Goal: Task Accomplishment & Management: Complete application form

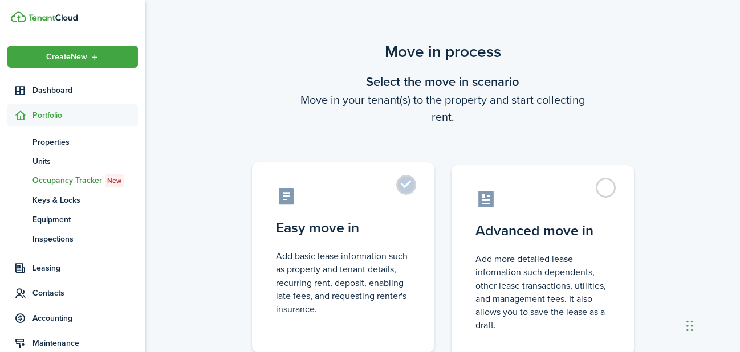
click at [408, 190] on label "Easy move in Add basic lease information such as property and tenant details, r…" at bounding box center [343, 257] width 182 height 190
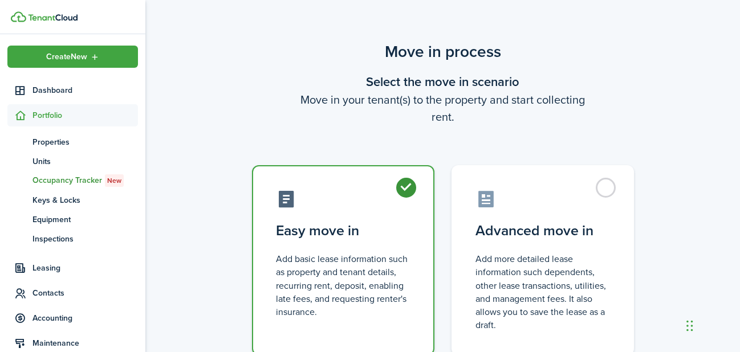
radio input "true"
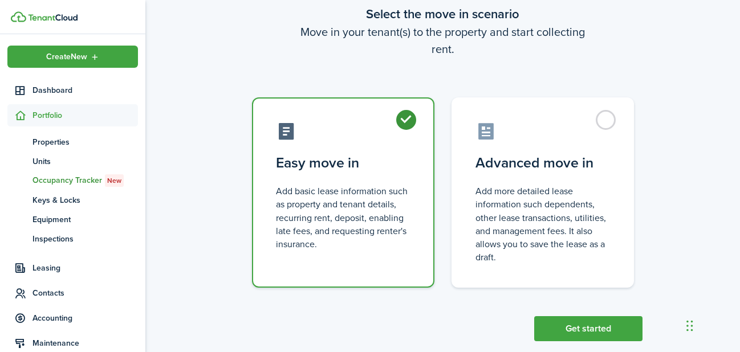
scroll to position [88, 0]
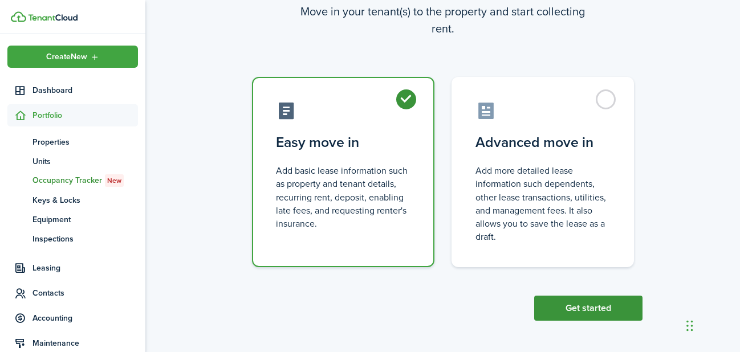
click at [589, 311] on button "Get started" at bounding box center [588, 308] width 108 height 25
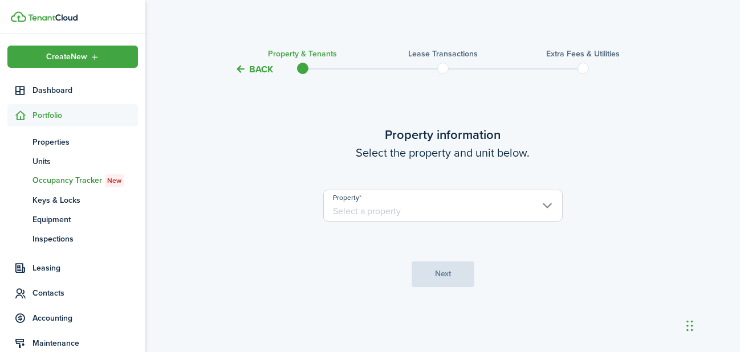
click at [494, 219] on input "Property" at bounding box center [442, 206] width 239 height 32
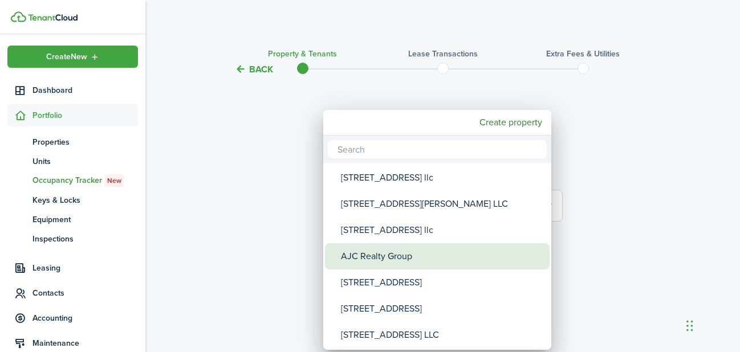
click at [426, 257] on div "AJC Realty Group" at bounding box center [442, 256] width 202 height 26
type input "AJC Realty Group"
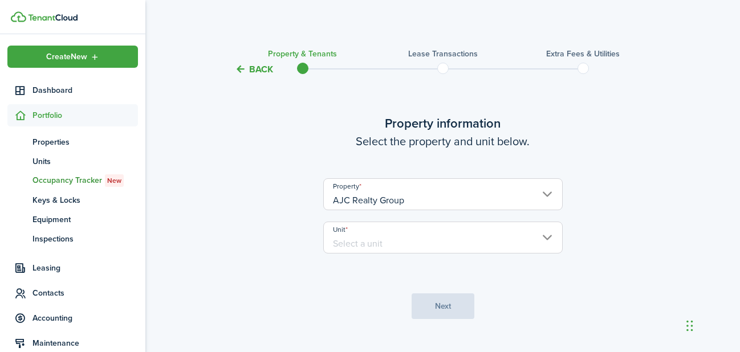
click at [415, 247] on input "Unit" at bounding box center [442, 238] width 239 height 32
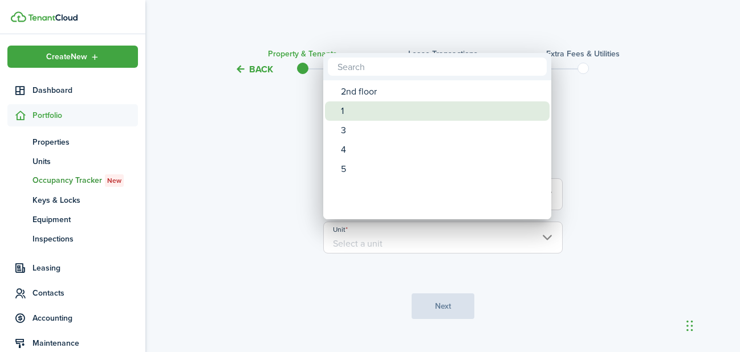
click at [345, 107] on div "1" at bounding box center [442, 110] width 202 height 19
type input "1"
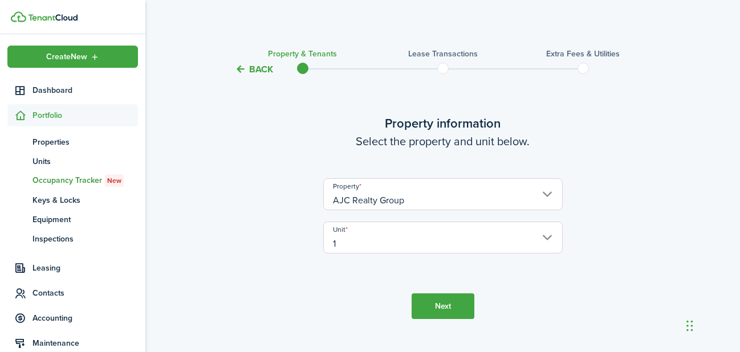
click at [442, 307] on button "Next" at bounding box center [442, 306] width 63 height 26
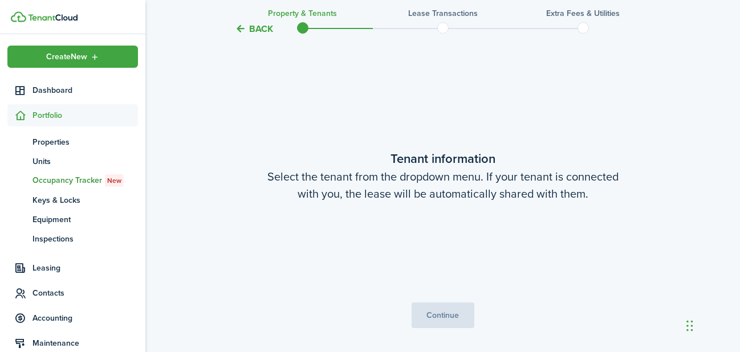
scroll to position [297, 0]
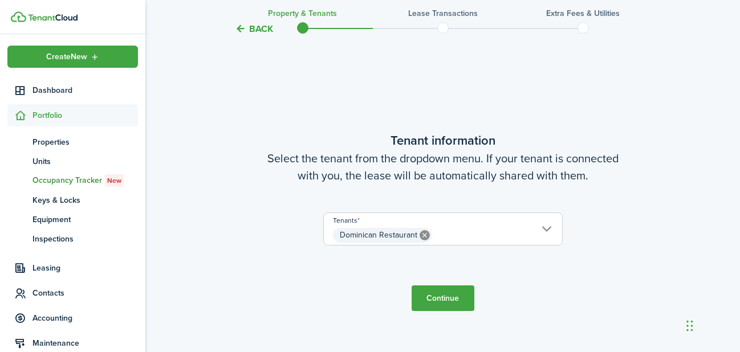
click at [449, 294] on button "Continue" at bounding box center [442, 299] width 63 height 26
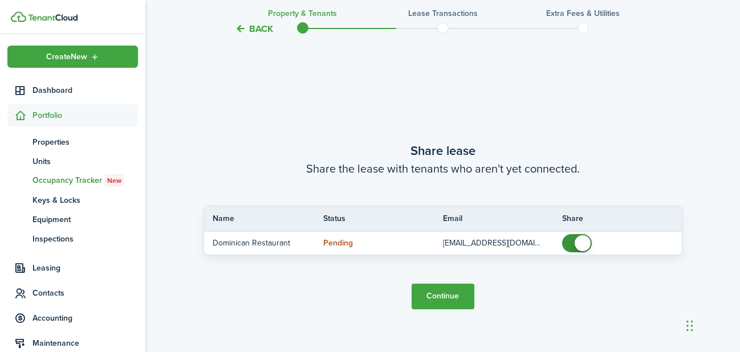
scroll to position [649, 0]
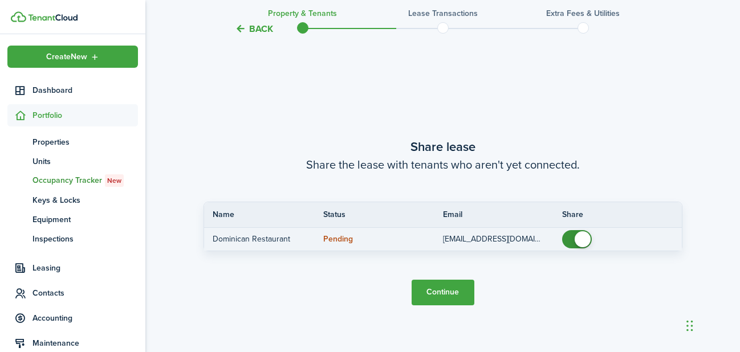
checkbox input "false"
click at [577, 239] on span at bounding box center [582, 239] width 16 height 16
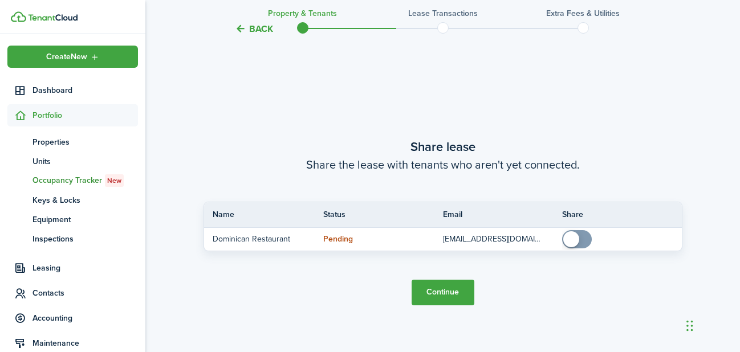
click at [446, 293] on button "Continue" at bounding box center [442, 293] width 63 height 26
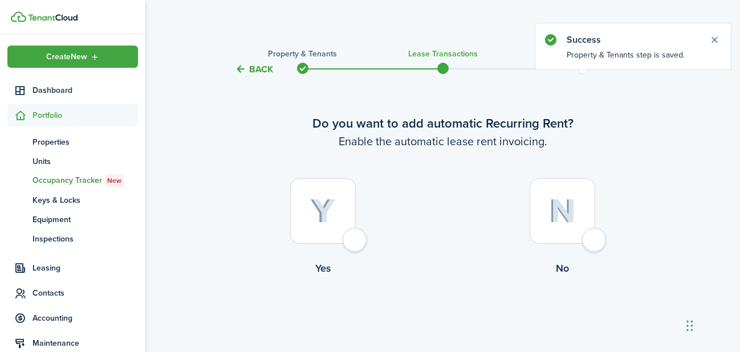
click at [316, 212] on img at bounding box center [323, 211] width 26 height 25
radio input "true"
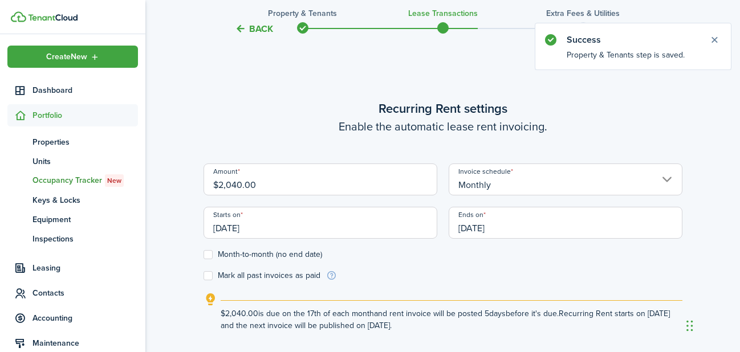
scroll to position [313, 0]
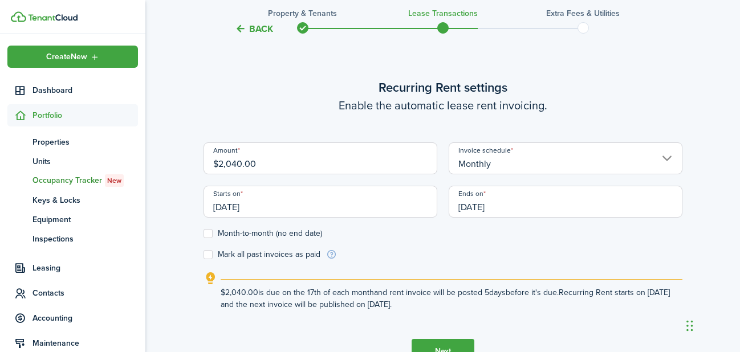
click at [231, 161] on input "$2,040.00" at bounding box center [320, 158] width 234 height 32
click at [239, 160] on input "$2,140.00" at bounding box center [320, 158] width 234 height 32
click at [391, 209] on input "[DATE]" at bounding box center [320, 202] width 234 height 32
type input "$2,142.00"
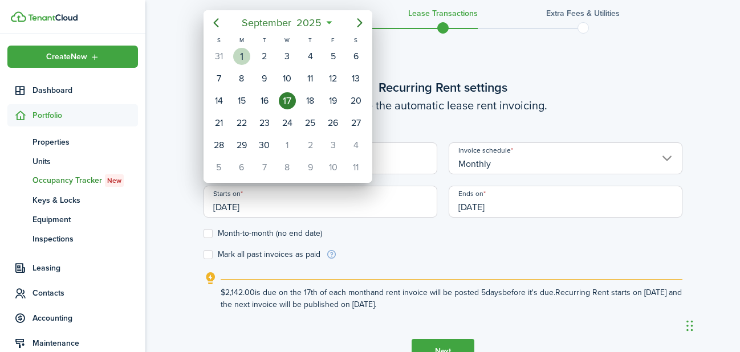
click at [242, 56] on div "1" at bounding box center [241, 56] width 17 height 17
type input "[DATE]"
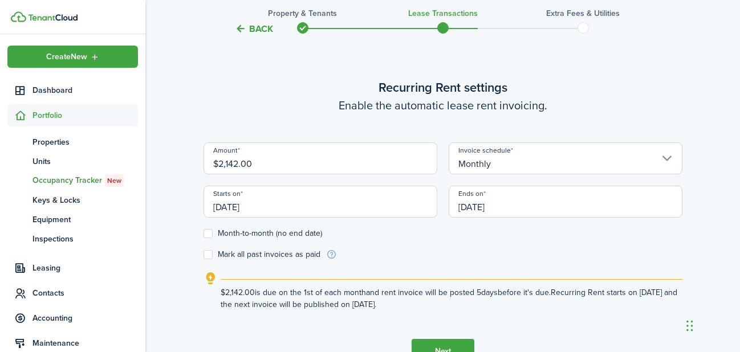
click at [542, 213] on input "[DATE]" at bounding box center [566, 202] width 234 height 32
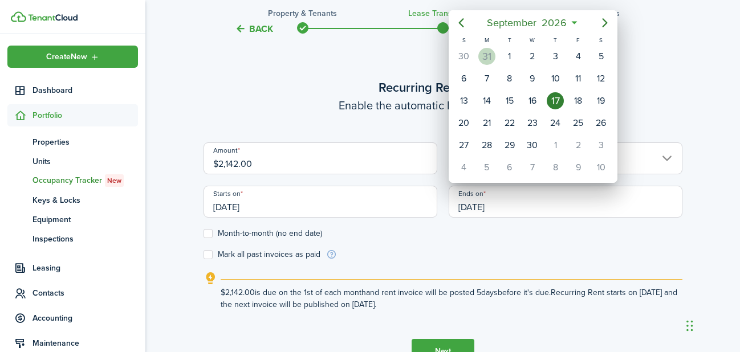
click at [488, 54] on div "31" at bounding box center [486, 56] width 17 height 17
type input "[DATE]"
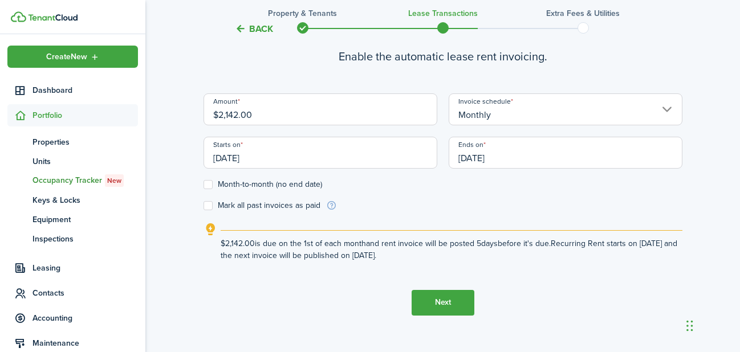
scroll to position [365, 0]
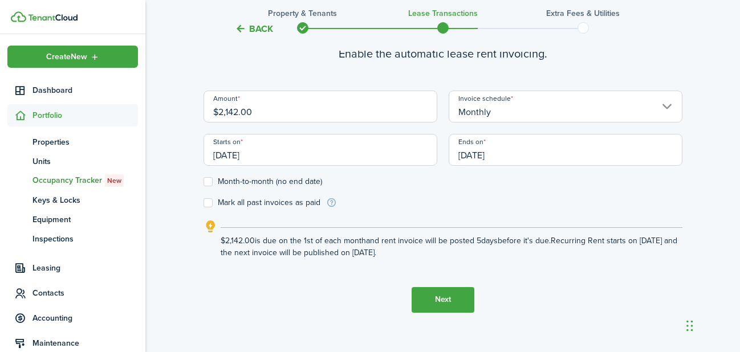
click at [207, 201] on label "Mark all past invoices as paid" at bounding box center [261, 202] width 117 height 9
click at [203, 202] on input "Mark all past invoices as paid" at bounding box center [203, 202] width 1 height 1
checkbox input "true"
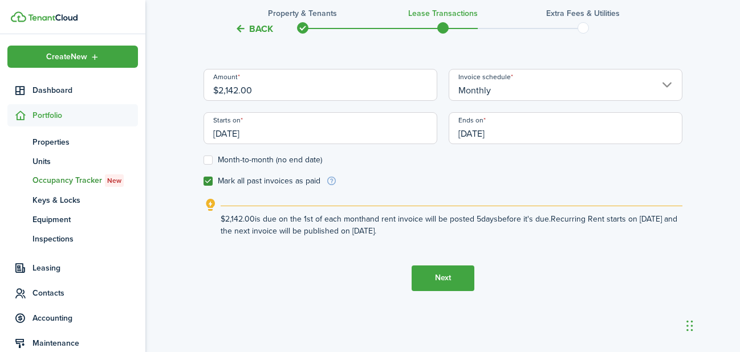
scroll to position [390, 0]
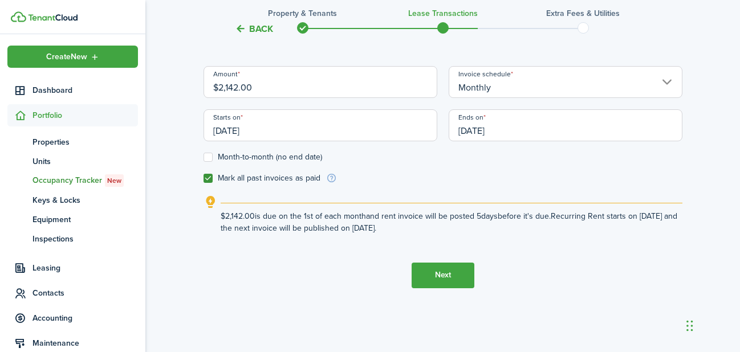
click at [445, 274] on button "Next" at bounding box center [442, 276] width 63 height 26
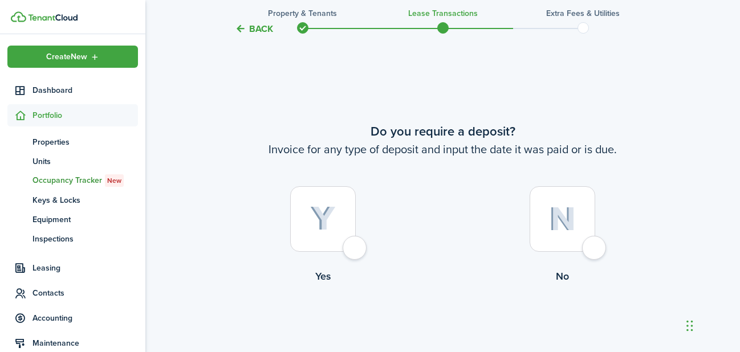
scroll to position [666, 0]
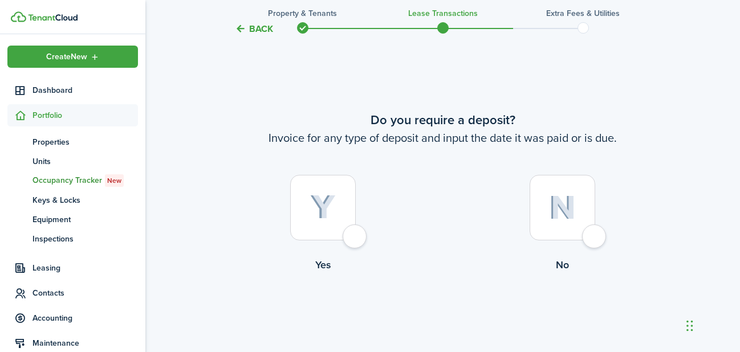
click at [583, 230] on div at bounding box center [562, 208] width 66 height 66
radio input "true"
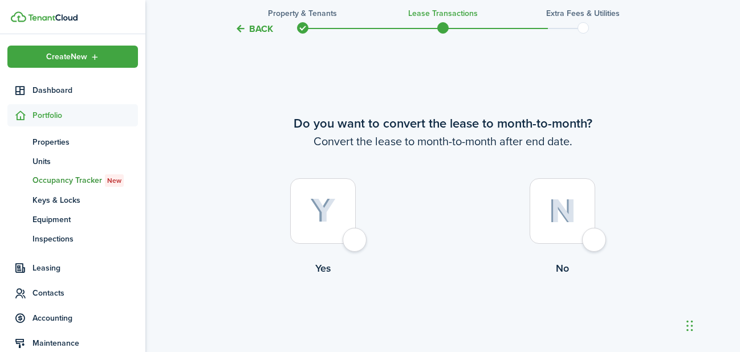
scroll to position [1018, 0]
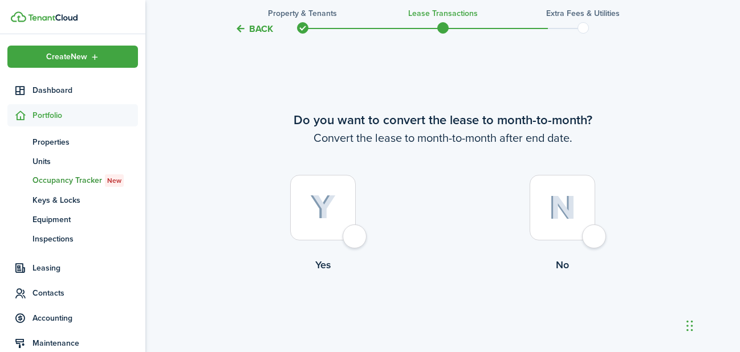
click at [573, 227] on div at bounding box center [562, 208] width 66 height 66
radio input "true"
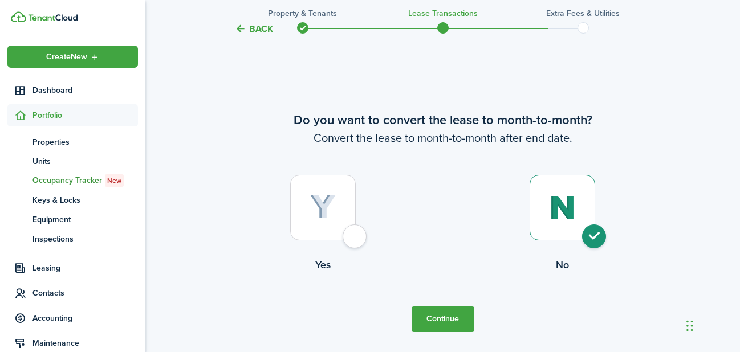
click at [451, 317] on button "Continue" at bounding box center [442, 320] width 63 height 26
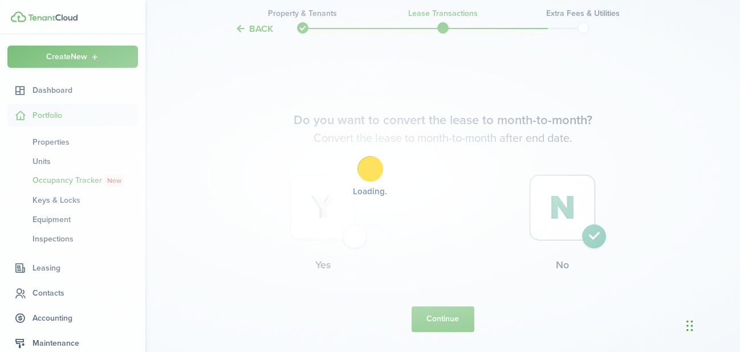
scroll to position [0, 0]
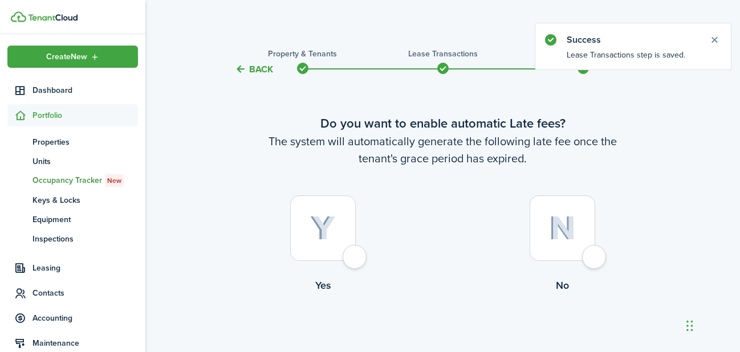
click at [580, 228] on div at bounding box center [562, 228] width 66 height 66
radio input "true"
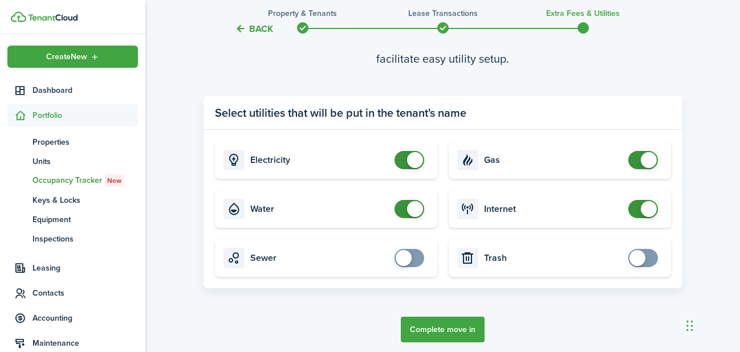
scroll to position [446, 0]
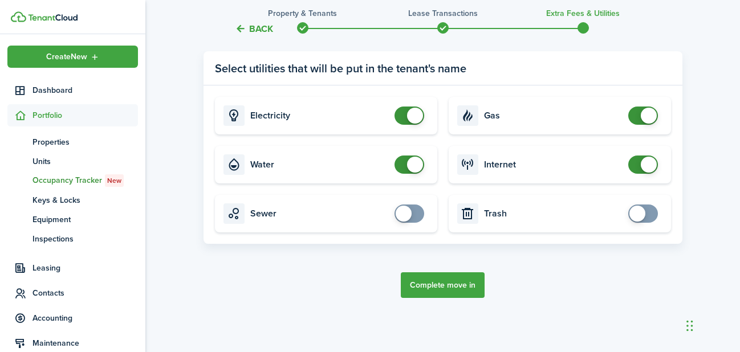
click at [474, 292] on button "Complete move in" at bounding box center [443, 285] width 84 height 26
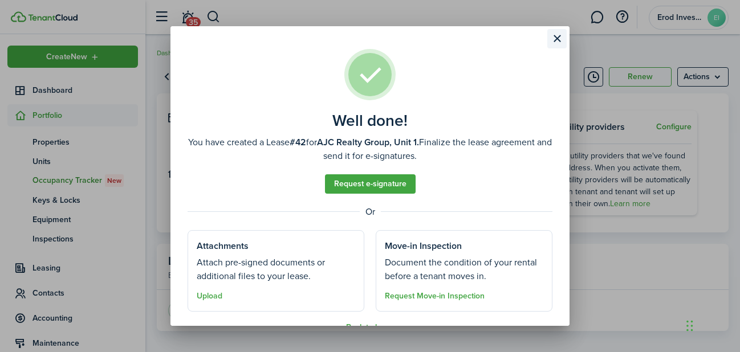
click at [558, 35] on button "Close modal" at bounding box center [556, 38] width 19 height 19
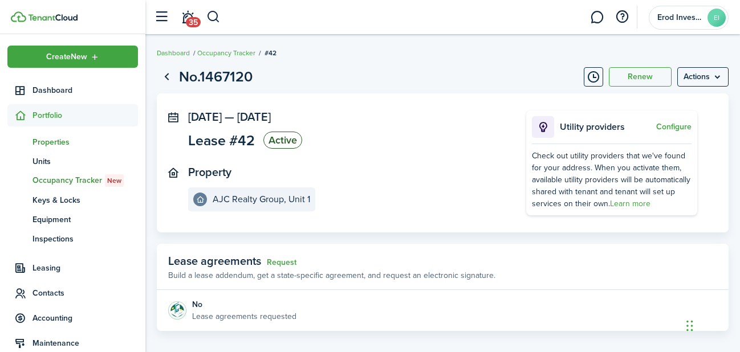
click at [65, 140] on span "Properties" at bounding box center [84, 142] width 105 height 12
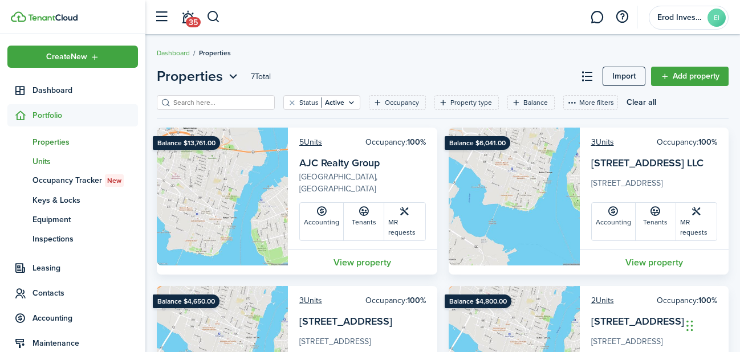
click at [49, 159] on span "Units" at bounding box center [84, 162] width 105 height 12
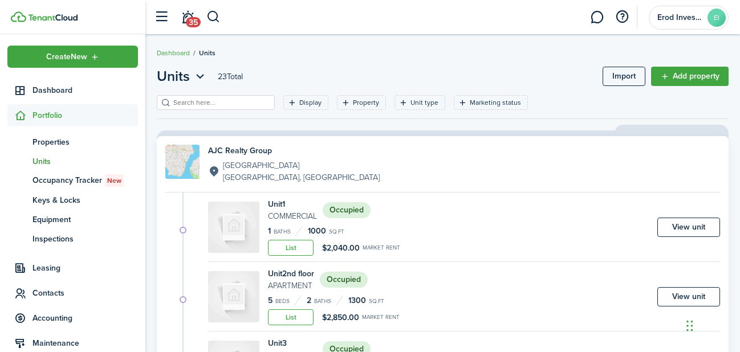
click at [389, 245] on small "Market rent" at bounding box center [381, 248] width 38 height 6
click at [295, 220] on small "Commercial" at bounding box center [292, 216] width 49 height 12
click at [679, 223] on link "View unit" at bounding box center [688, 227] width 63 height 19
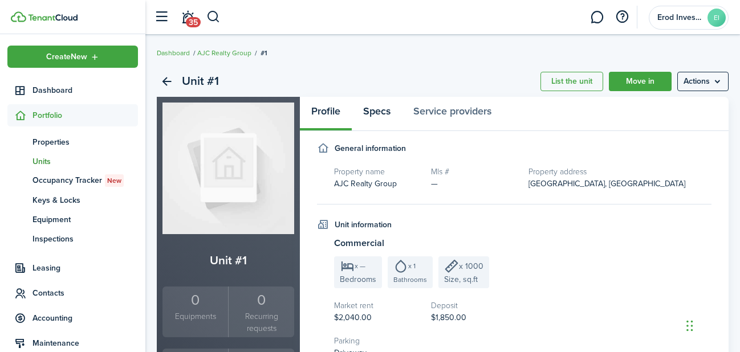
click at [373, 111] on link "Specs" at bounding box center [377, 114] width 50 height 34
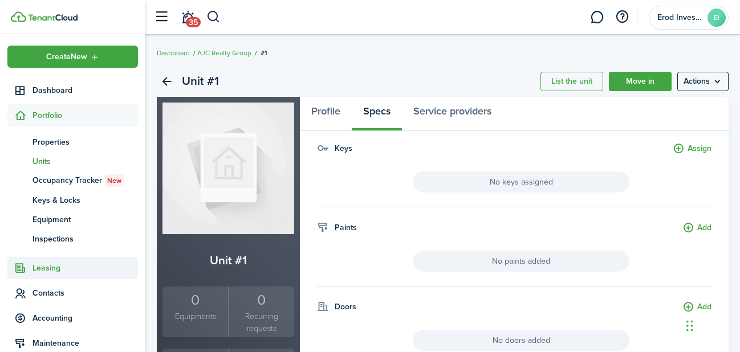
click at [64, 266] on span "Leasing" at bounding box center [84, 268] width 105 height 12
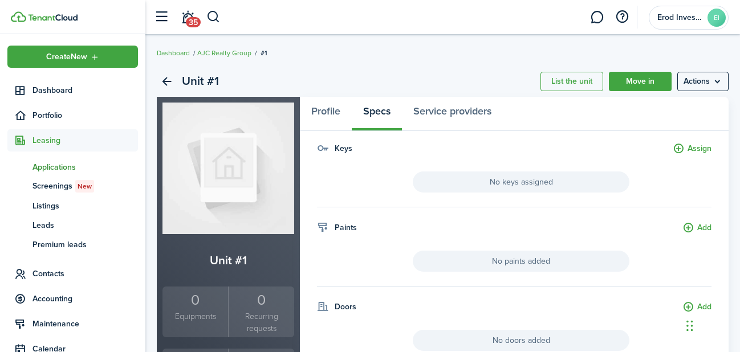
click at [60, 169] on span "Applications" at bounding box center [84, 167] width 105 height 12
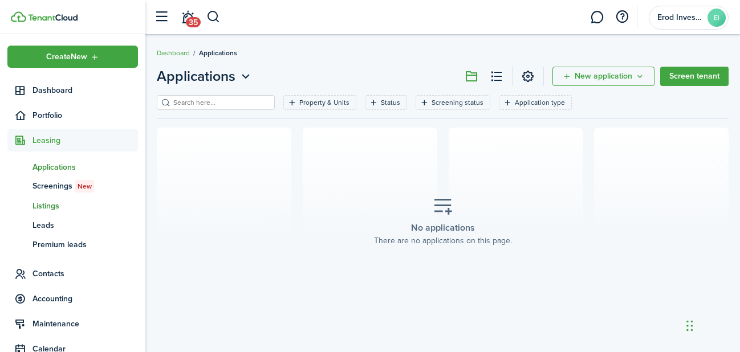
click at [50, 203] on span "Listings" at bounding box center [84, 206] width 105 height 12
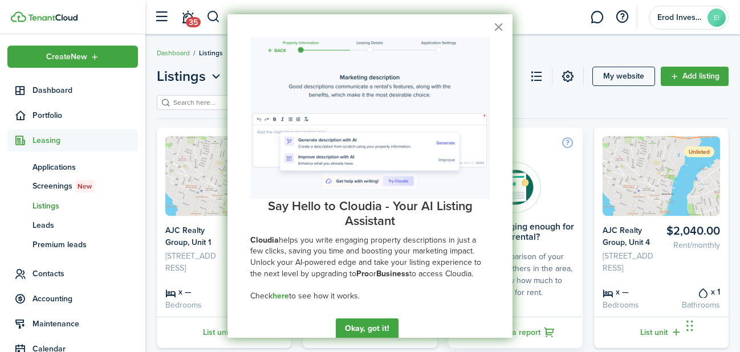
click at [500, 32] on button "×" at bounding box center [498, 27] width 11 height 18
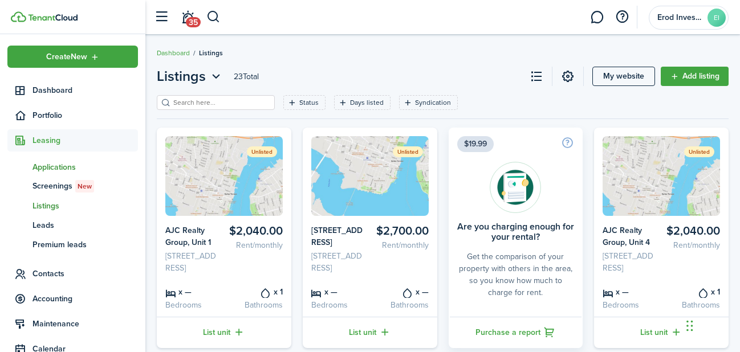
click at [64, 161] on link "ap Applications" at bounding box center [72, 166] width 131 height 19
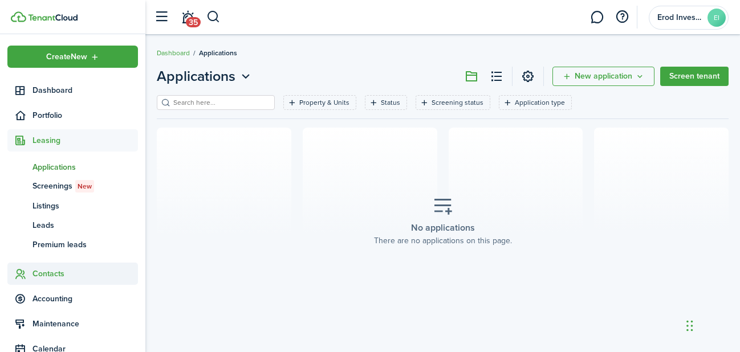
click at [62, 278] on span "Contacts" at bounding box center [84, 274] width 105 height 12
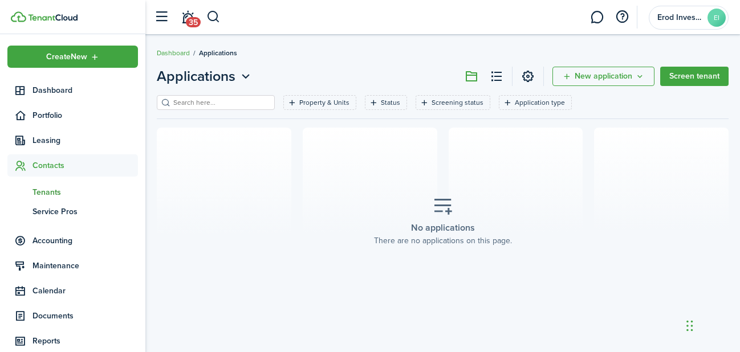
click at [47, 199] on link "tn Tenants" at bounding box center [72, 191] width 131 height 19
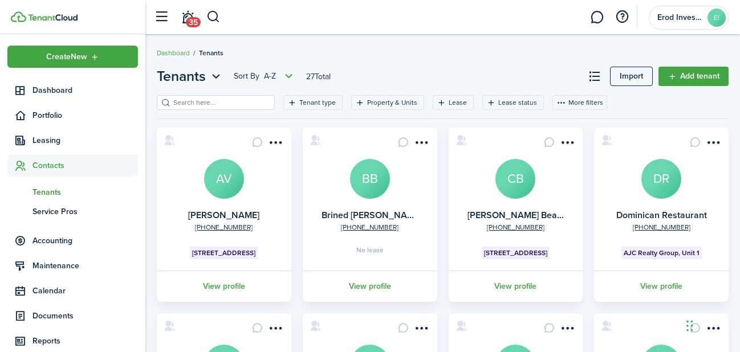
click at [664, 189] on avatar-text "DR" at bounding box center [661, 179] width 40 height 40
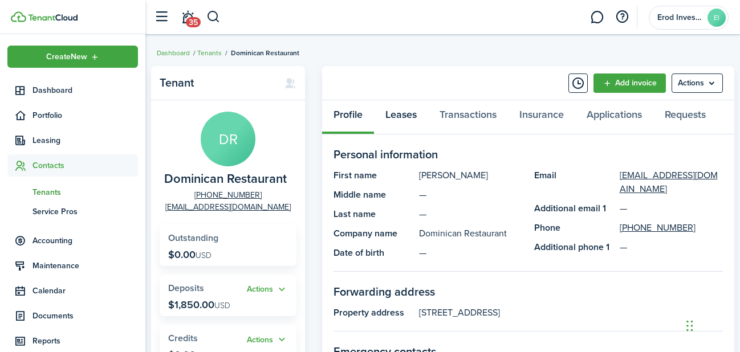
click at [396, 112] on link "Leases" at bounding box center [401, 117] width 54 height 34
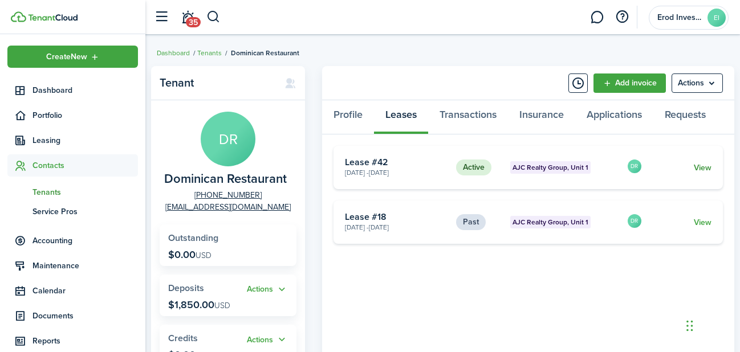
click at [706, 166] on link "View" at bounding box center [703, 168] width 18 height 12
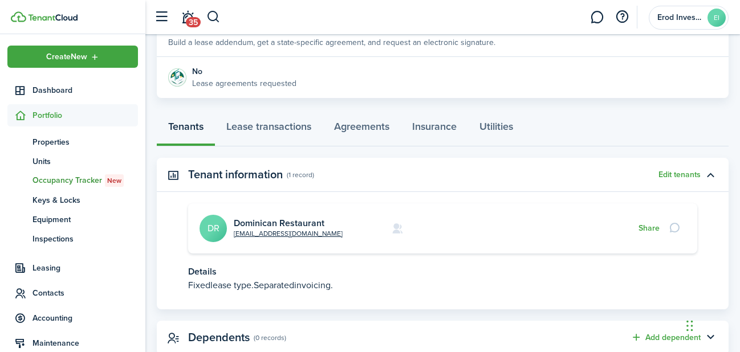
scroll to position [231, 0]
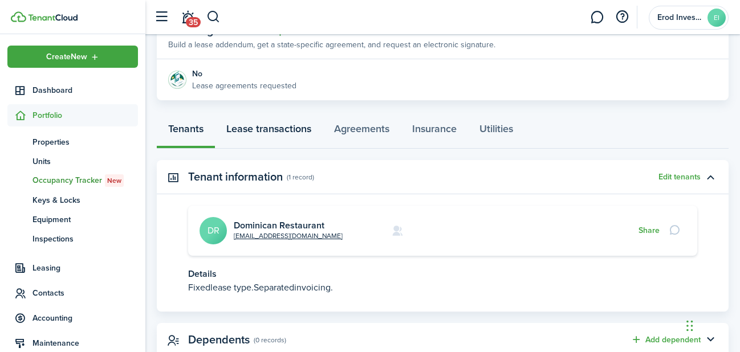
click at [293, 124] on link "Lease transactions" at bounding box center [269, 132] width 108 height 34
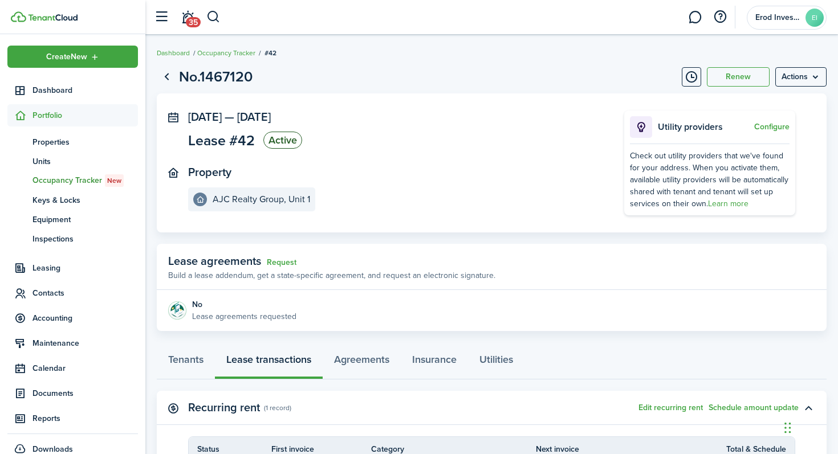
click at [68, 115] on span "Portfolio" at bounding box center [84, 115] width 105 height 12
